Goal: Find specific page/section: Find specific page/section

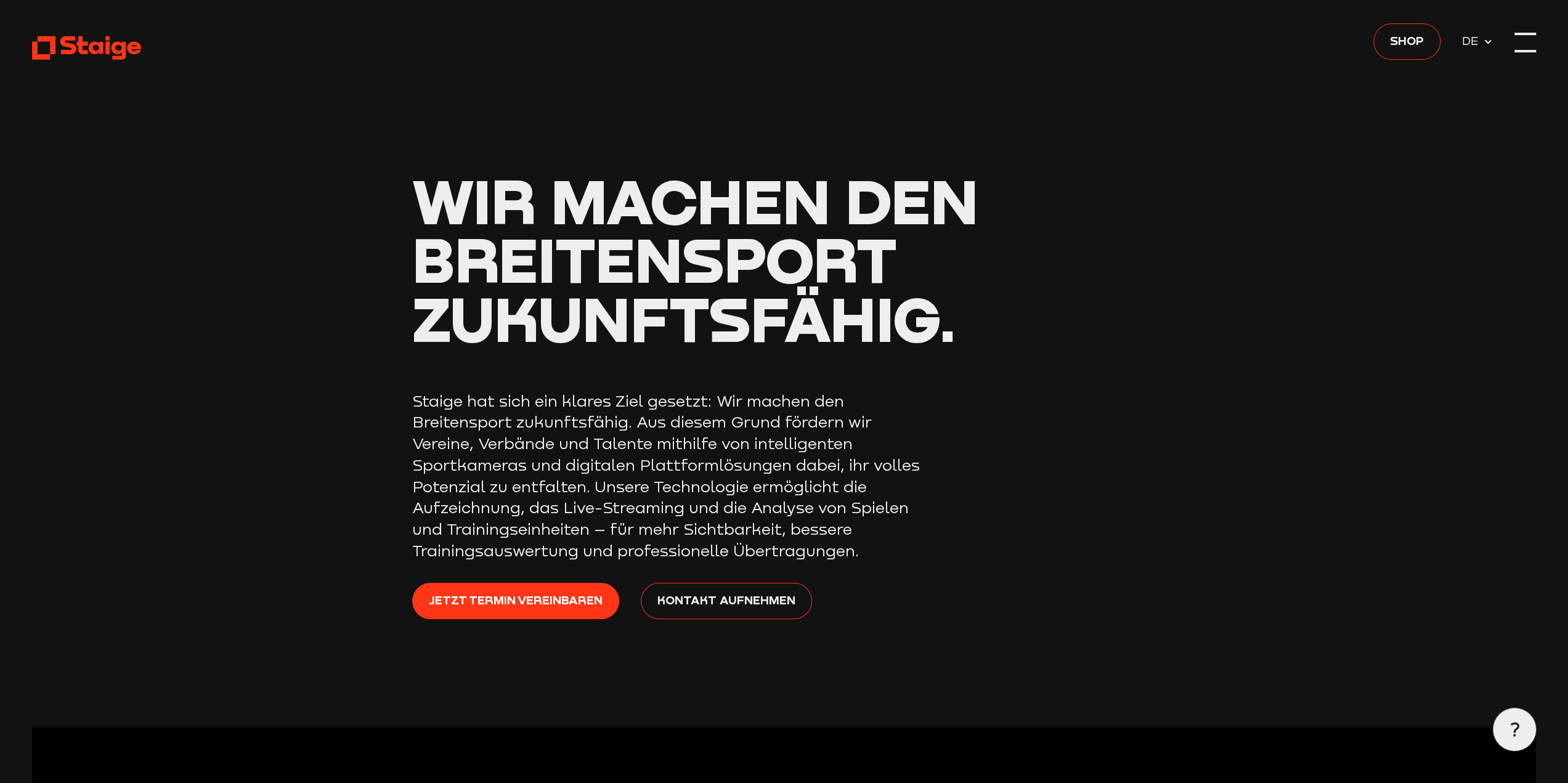
click at [1526, 50] on div at bounding box center [1525, 51] width 22 height 2
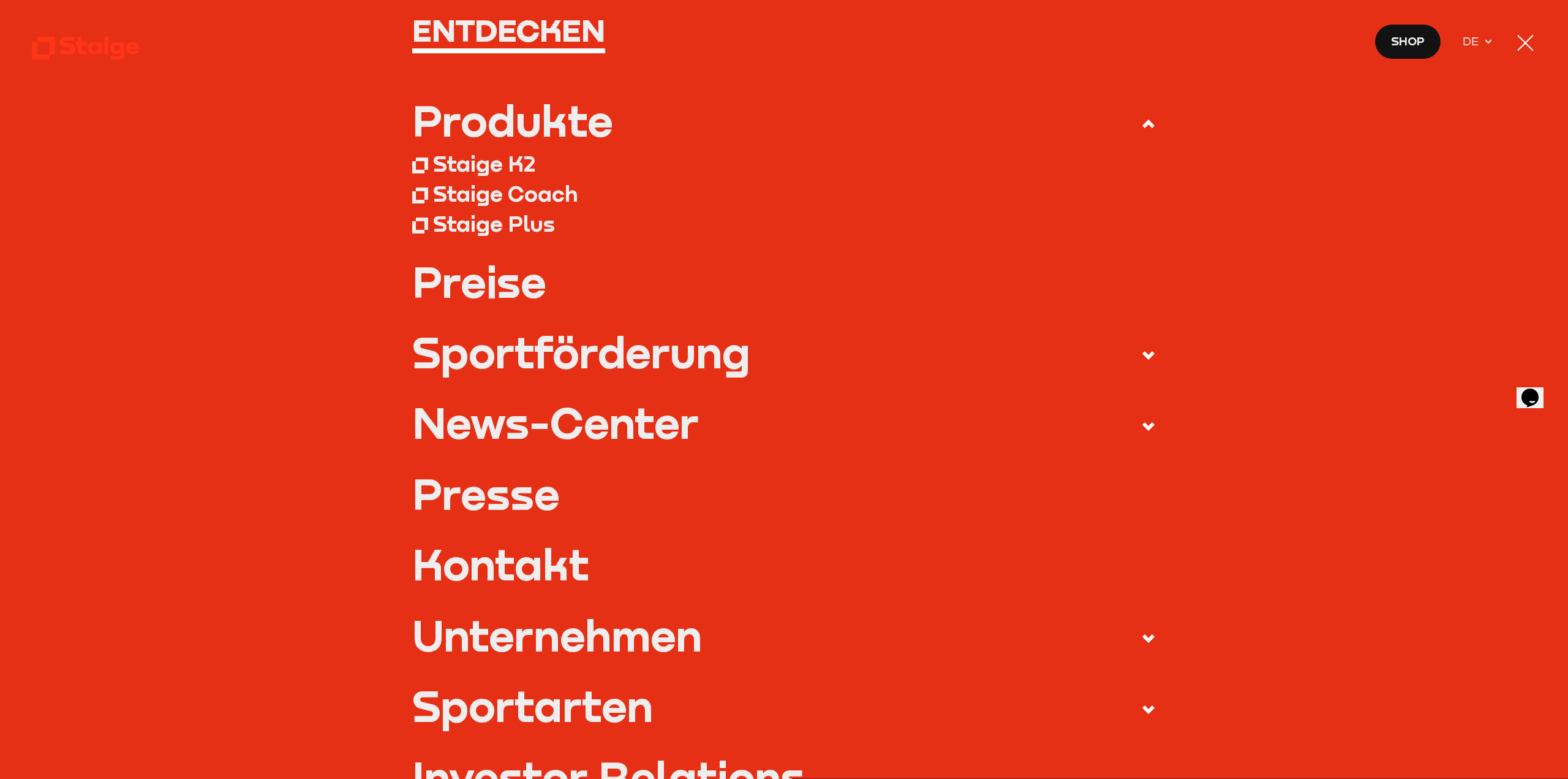
scroll to position [245, 0]
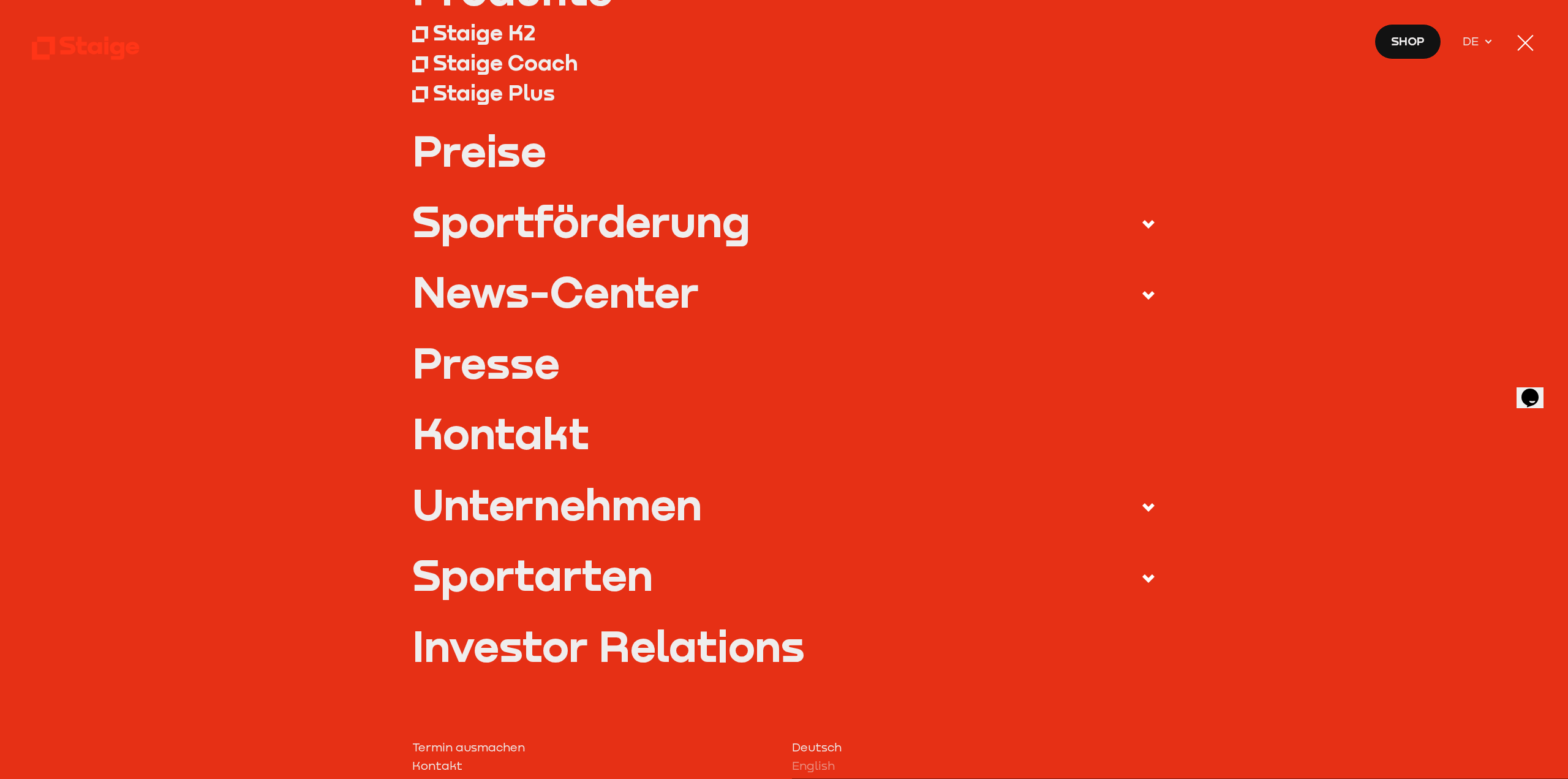
click at [545, 502] on div "Unternehmen" at bounding box center [557, 504] width 290 height 43
click at [0, 0] on input "Unternehmen" at bounding box center [0, 0] width 0 height 0
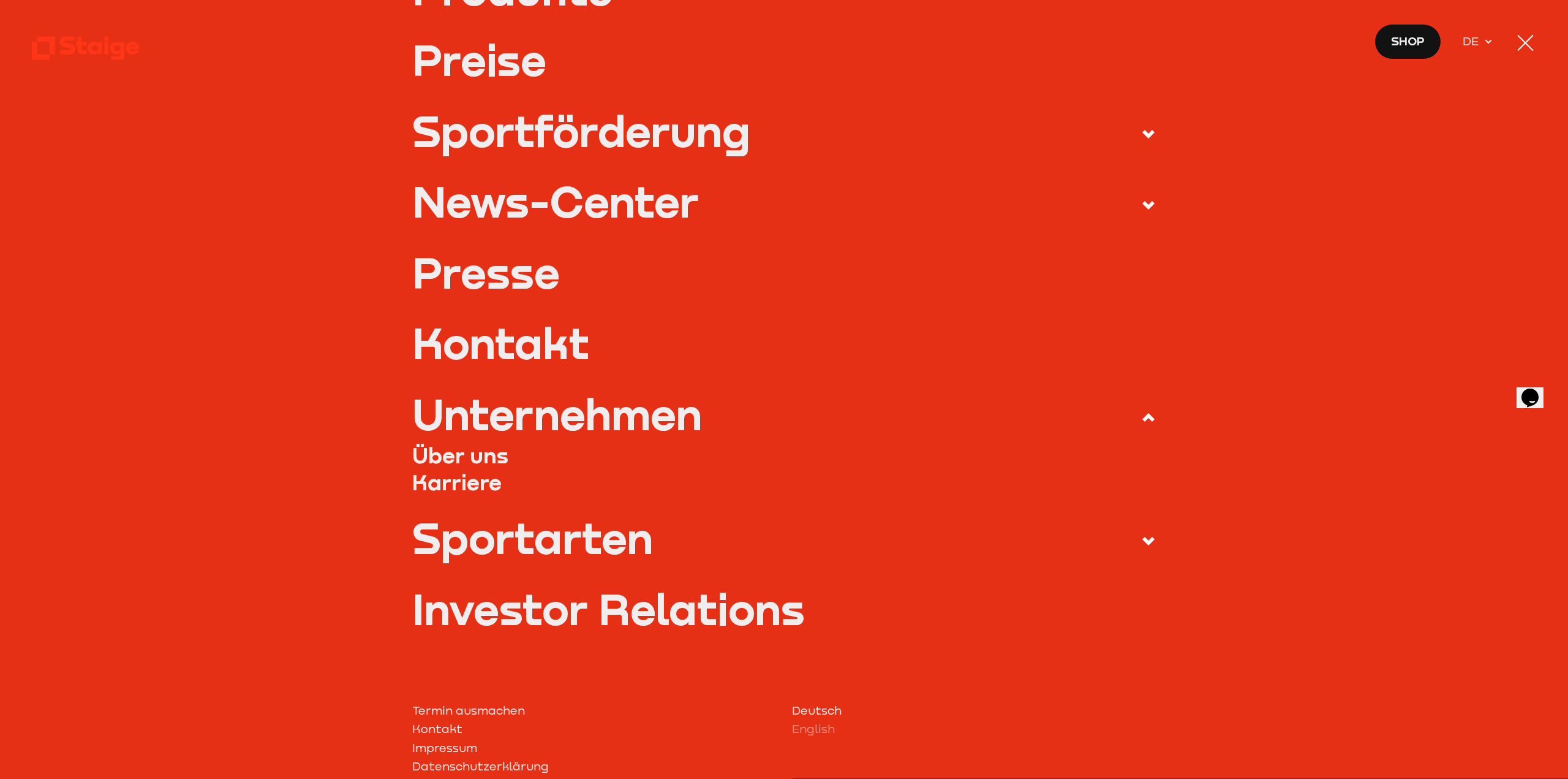
click at [476, 484] on link "Karriere" at bounding box center [784, 483] width 744 height 27
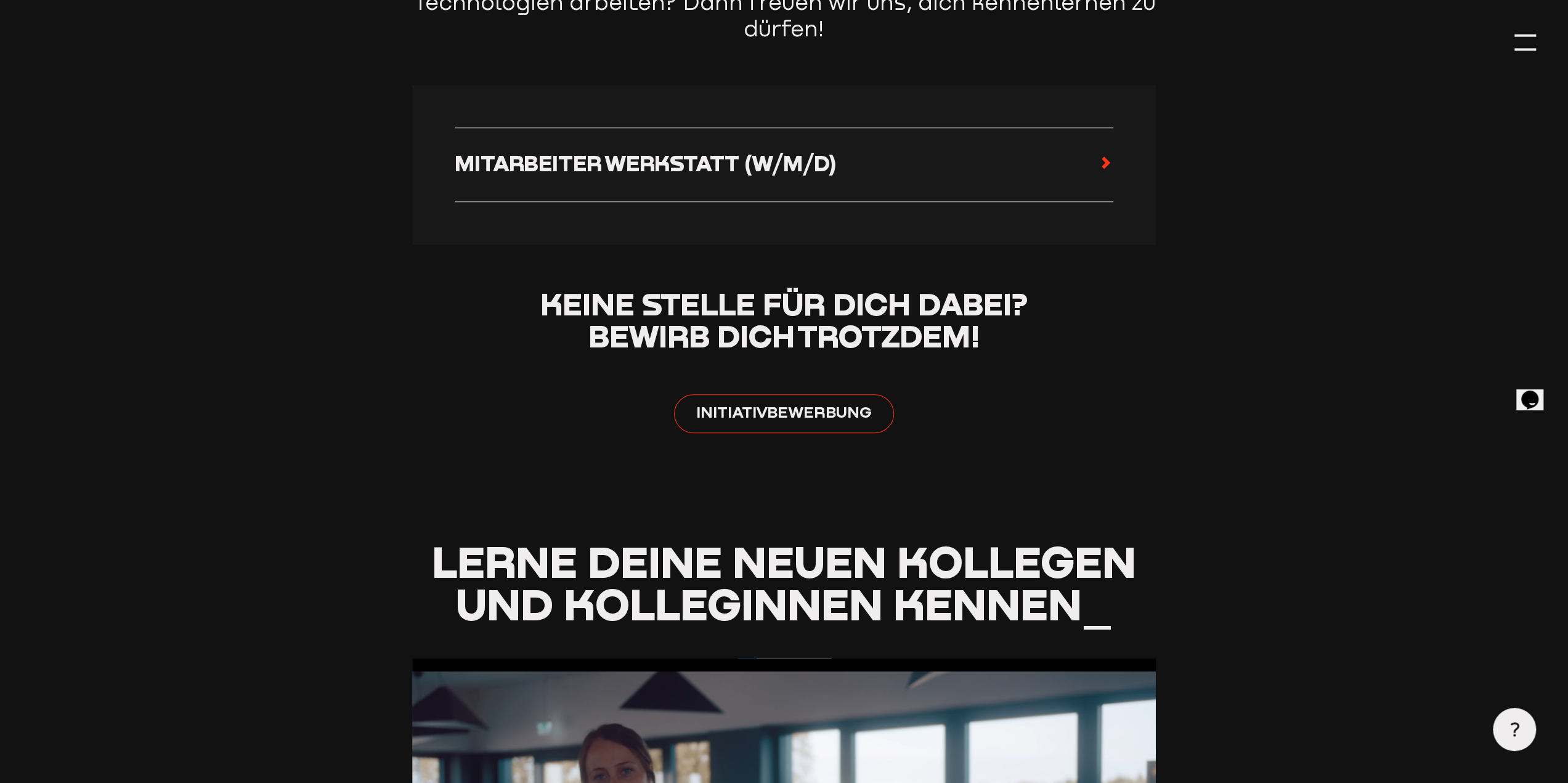
scroll to position [492, 0]
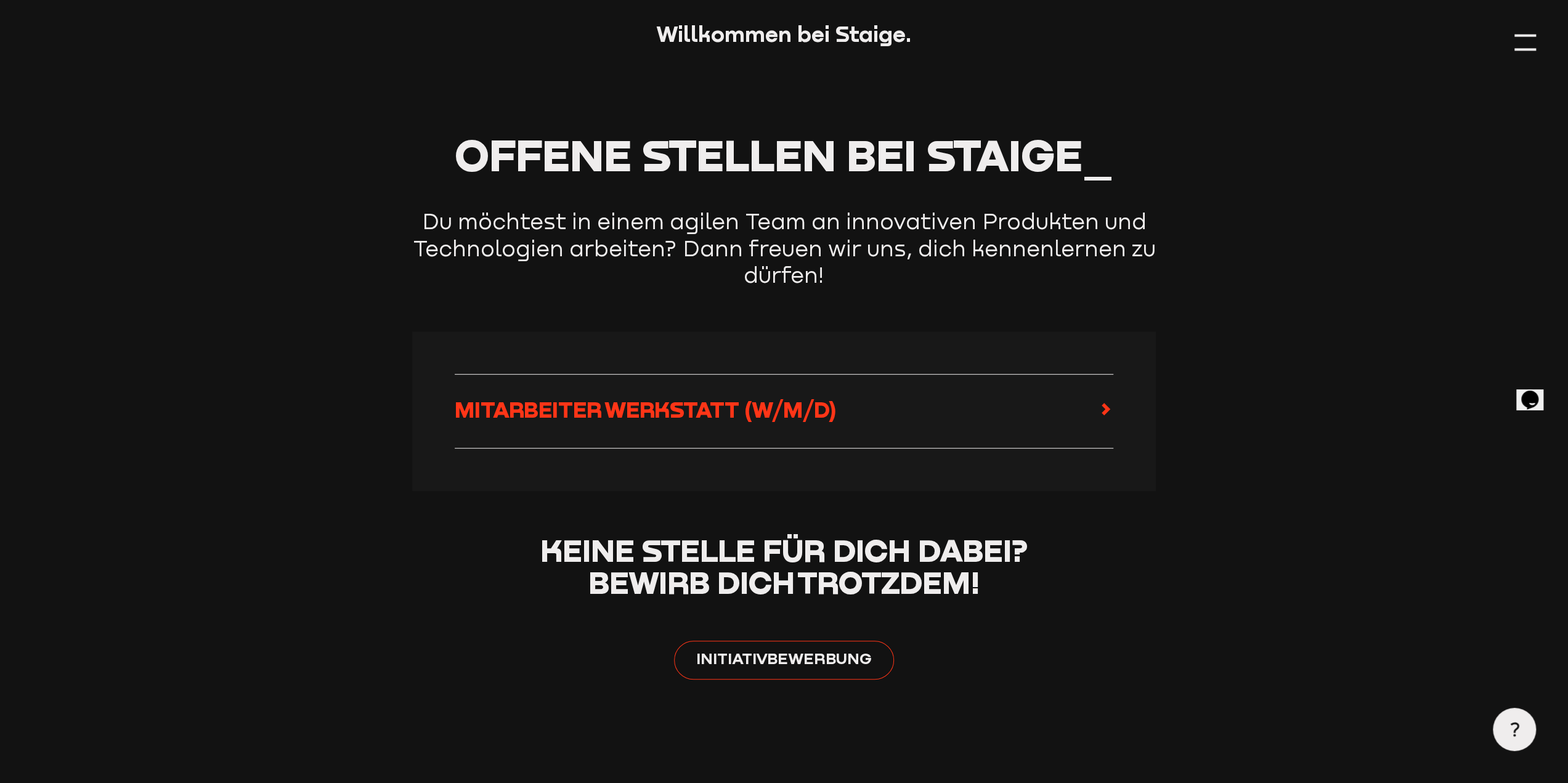
click at [604, 417] on span "Mitarbeiter Werkstatt (w/m/d)" at bounding box center [646, 409] width 382 height 27
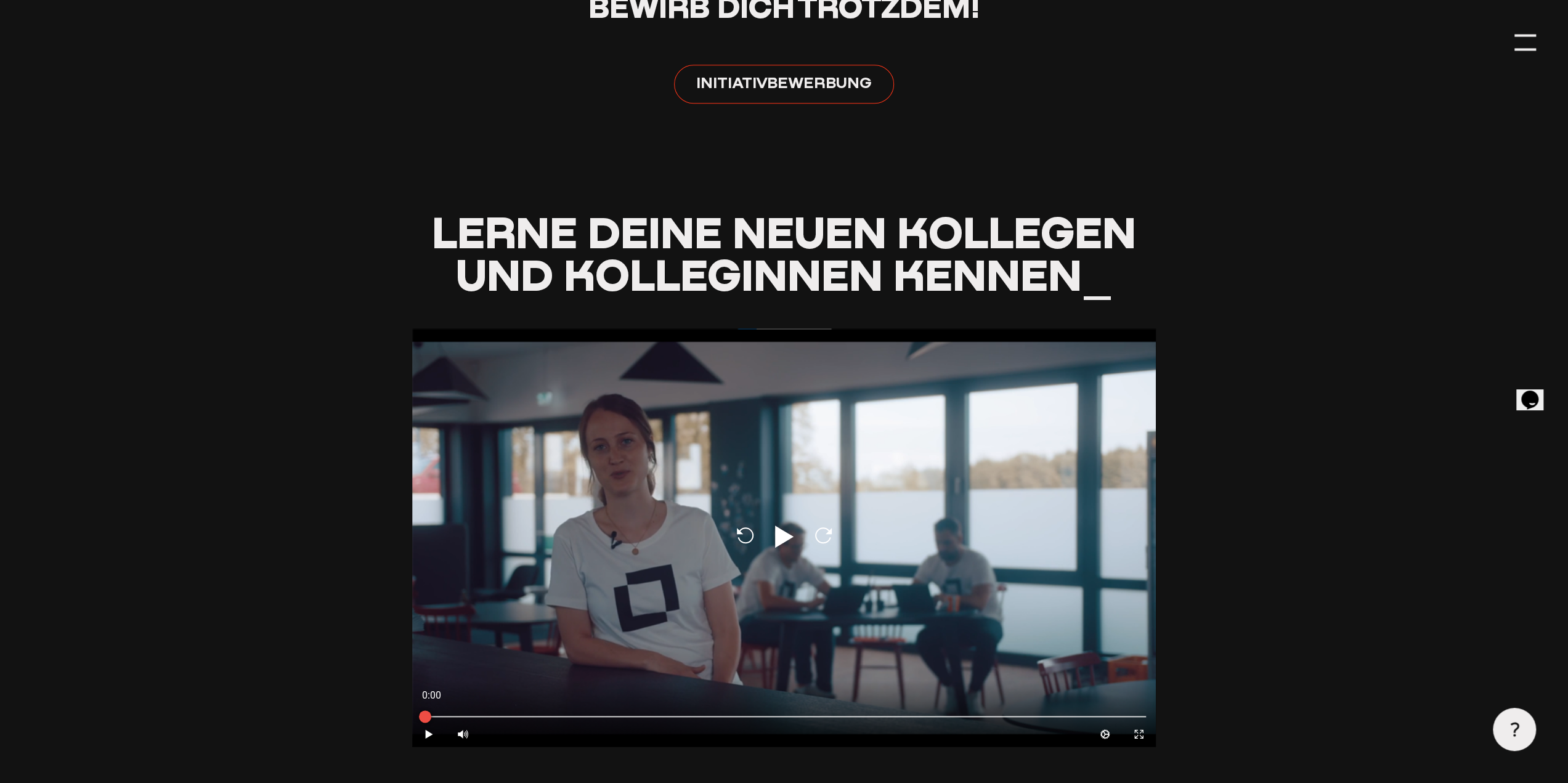
scroll to position [1170, 0]
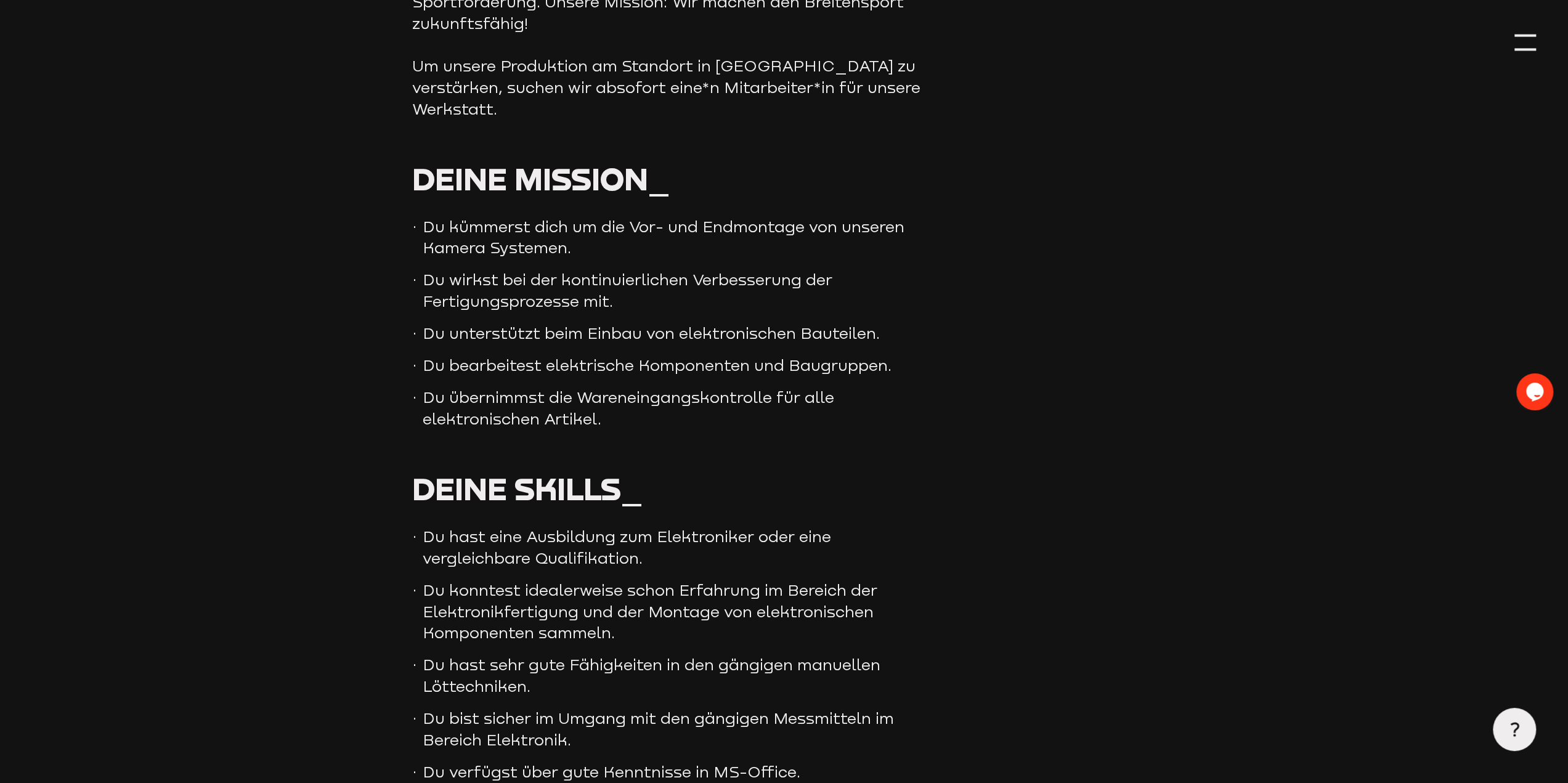
scroll to position [554, 0]
